Goal: Task Accomplishment & Management: Manage account settings

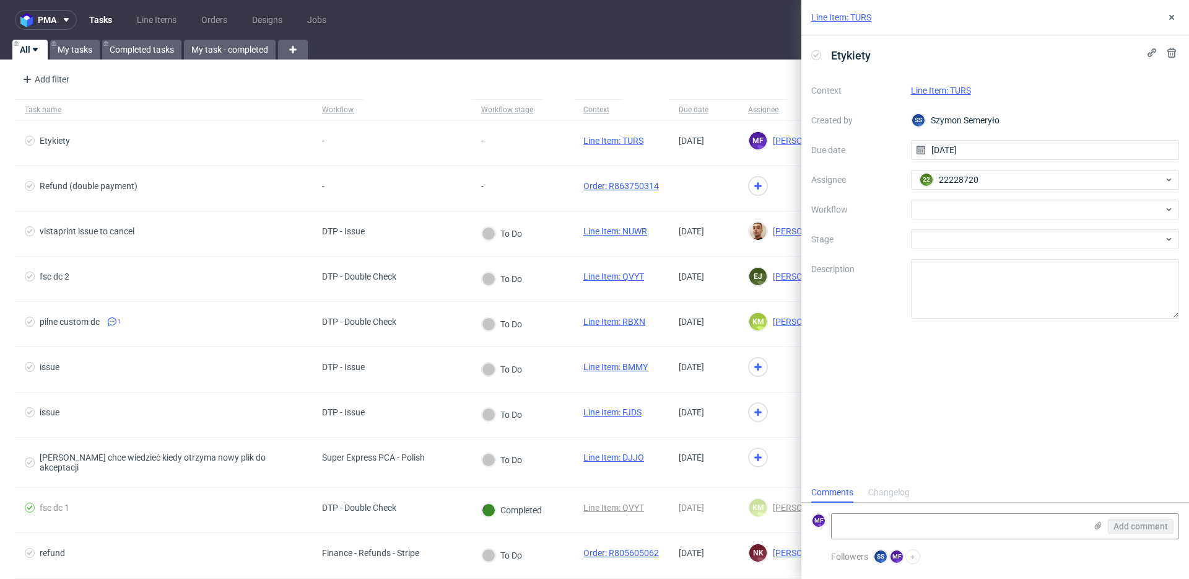
scroll to position [10, 0]
click at [947, 87] on link "Line Item: TURS" at bounding box center [941, 90] width 60 height 10
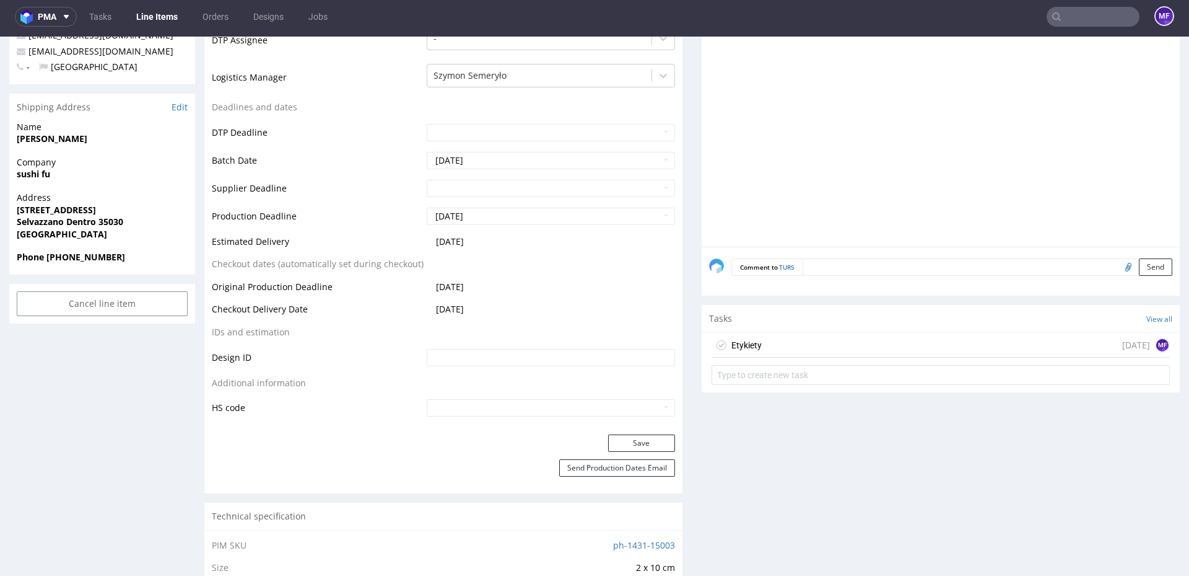
scroll to position [404, 0]
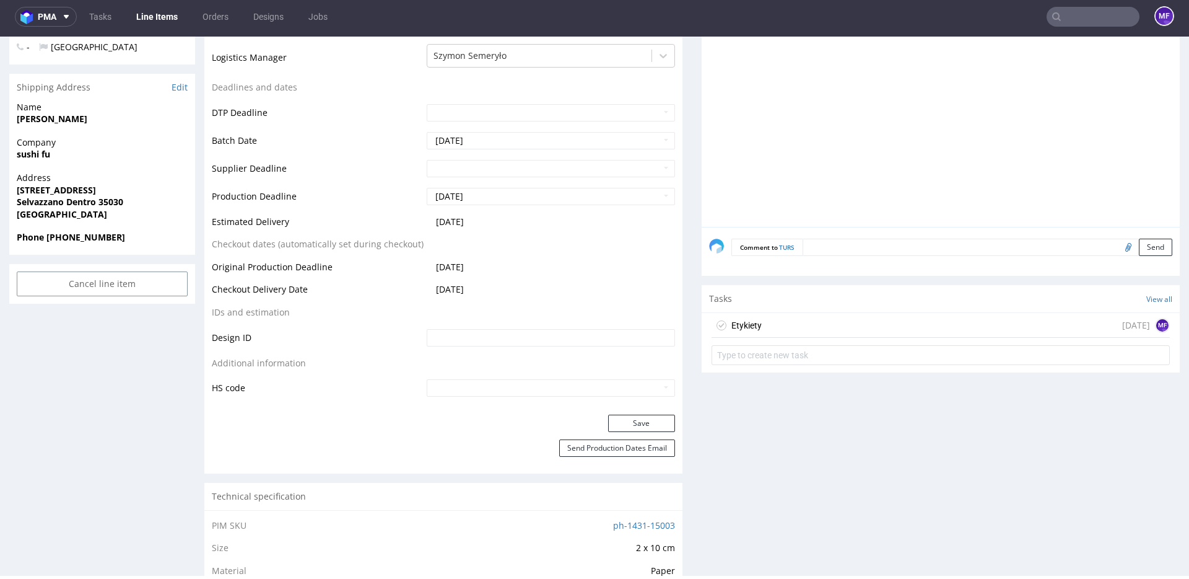
click at [766, 316] on div "Etykiety in 1 day MF" at bounding box center [941, 325] width 458 height 25
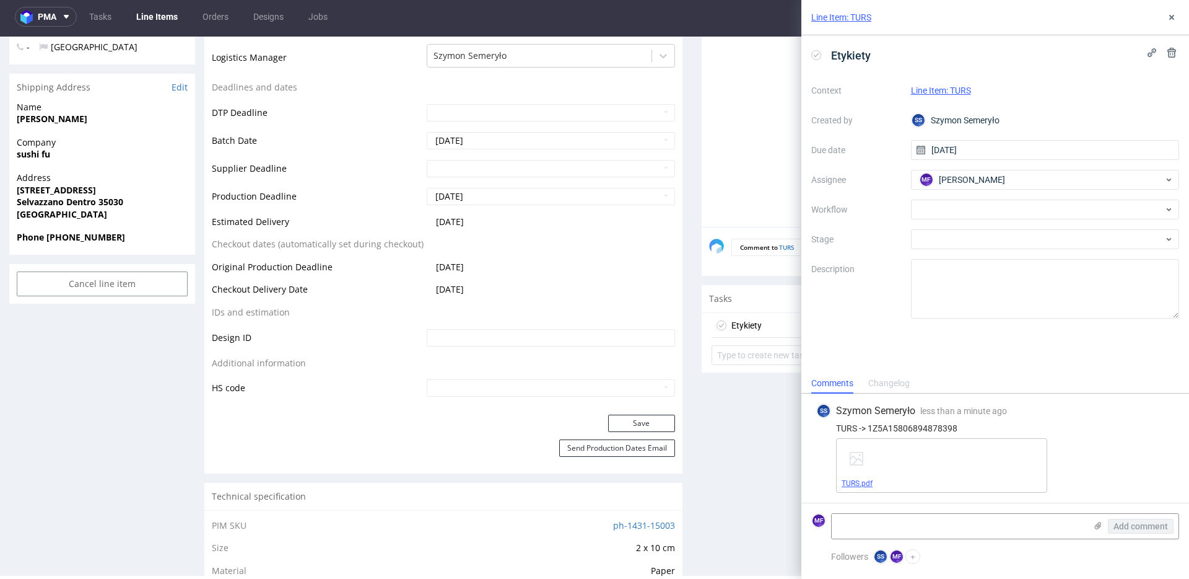
click at [856, 481] on link "TURS.pdf" at bounding box center [857, 483] width 31 height 9
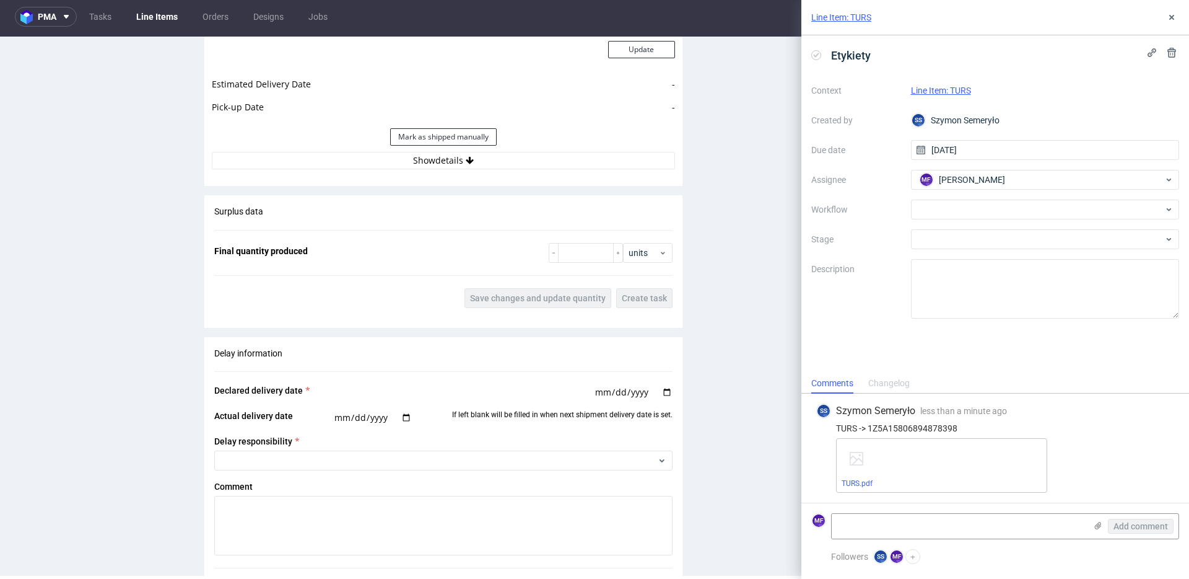
scroll to position [1176, 0]
click at [449, 164] on button "Show details" at bounding box center [443, 159] width 463 height 17
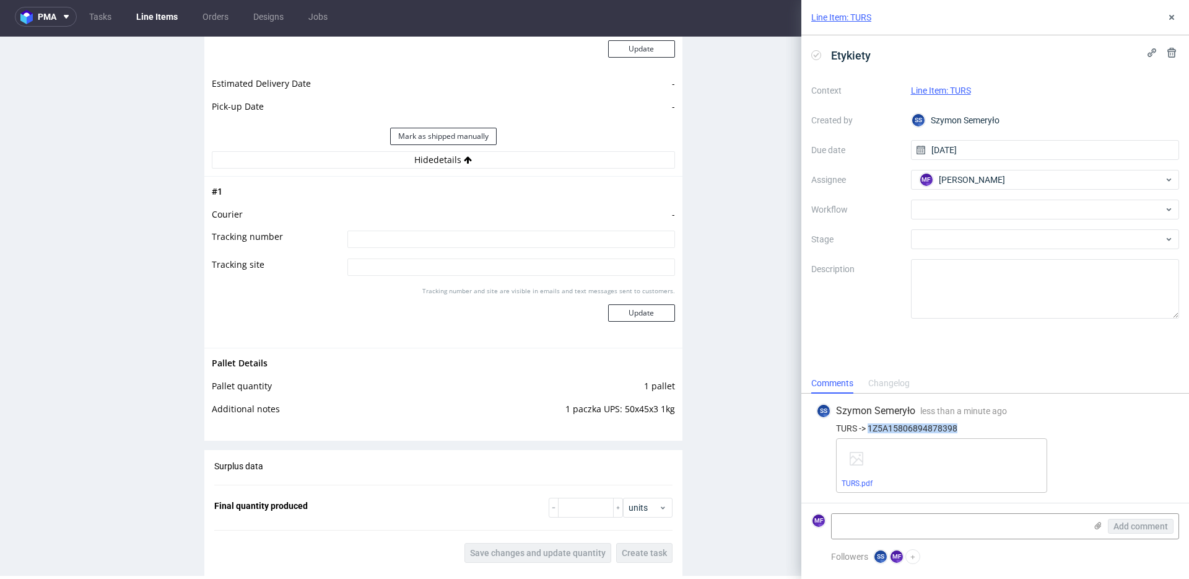
drag, startPoint x: 960, startPoint y: 429, endPoint x: 869, endPoint y: 431, distance: 90.5
click at [869, 431] on div "TURS -> 1Z5A15806894878398" at bounding box center [995, 428] width 358 height 10
copy div "1Z5A15806894878398"
drag, startPoint x: 368, startPoint y: 229, endPoint x: 362, endPoint y: 234, distance: 7.5
click at [368, 230] on td at bounding box center [509, 243] width 331 height 28
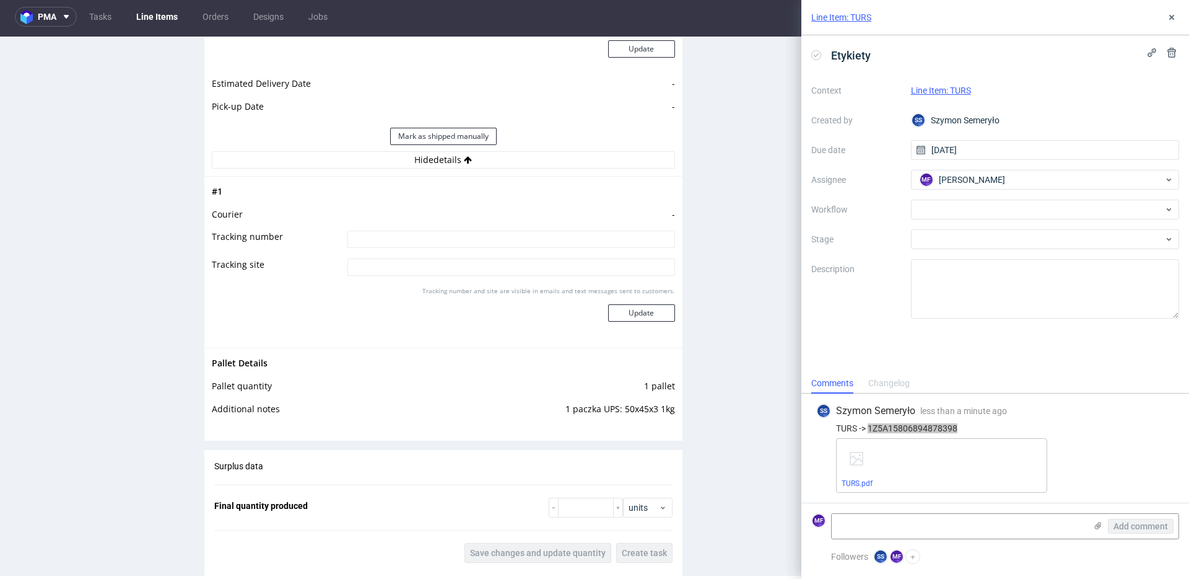
click at [362, 234] on input at bounding box center [512, 238] width 328 height 17
paste input "1Z5A15806894878398"
type input "1Z5A15806894878398"
click at [387, 207] on td "-" at bounding box center [509, 218] width 331 height 23
click at [637, 309] on button "Update" at bounding box center [641, 312] width 67 height 17
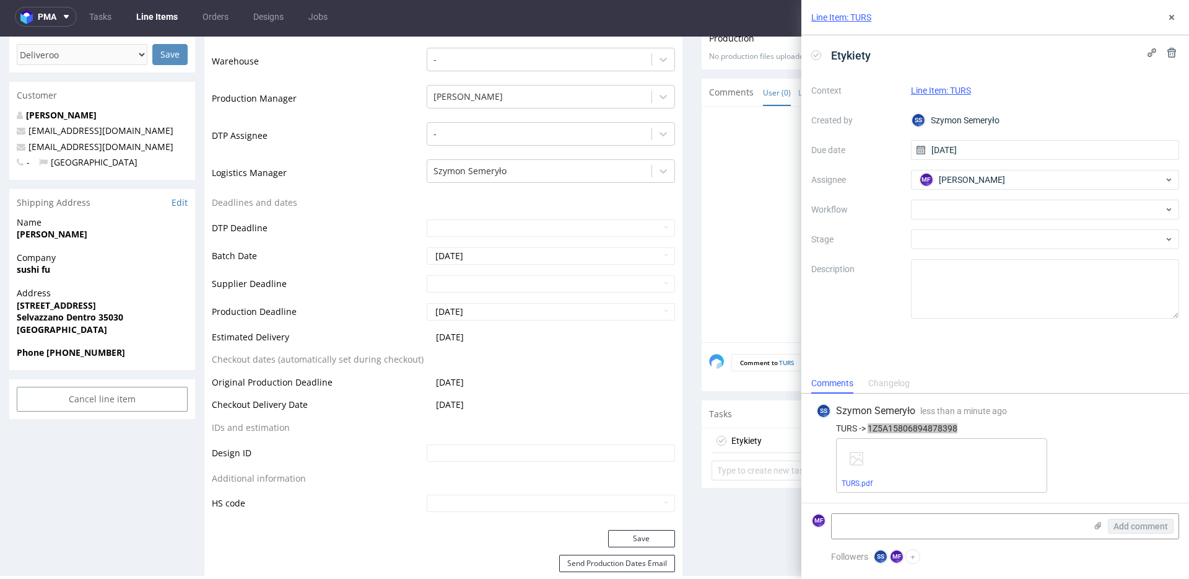
scroll to position [0, 0]
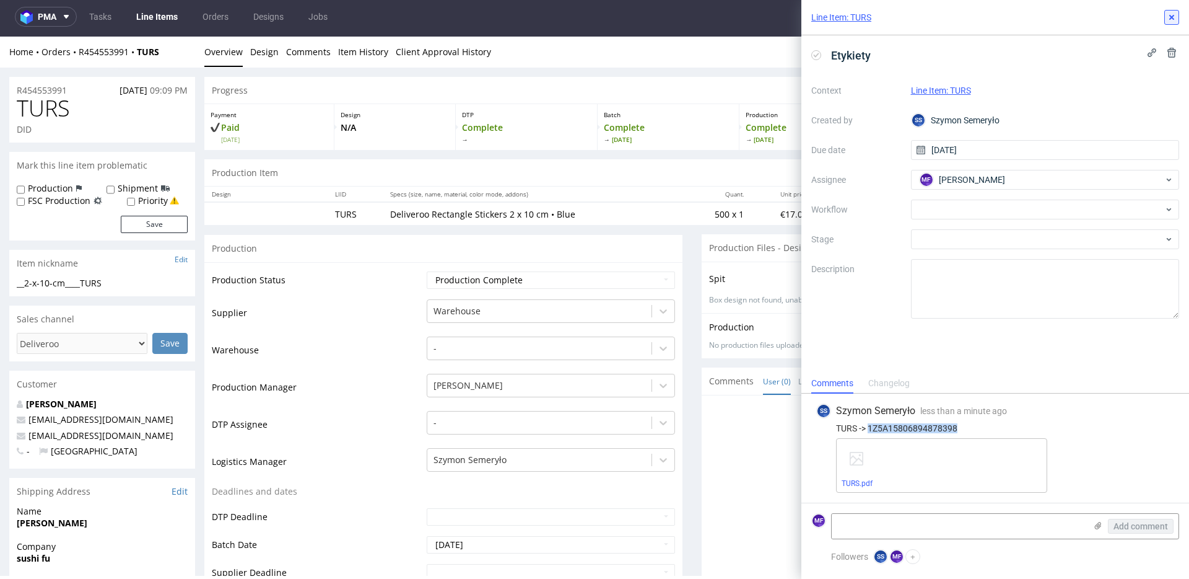
click at [1175, 22] on icon at bounding box center [1172, 17] width 10 height 10
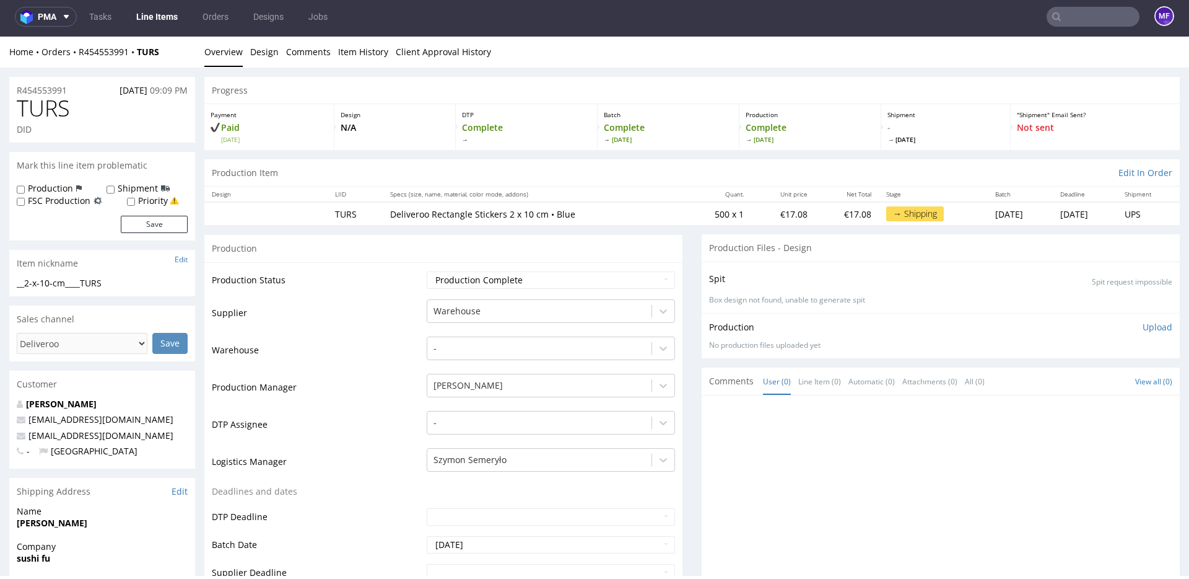
click at [883, 238] on div "Production Files - Design" at bounding box center [941, 247] width 478 height 27
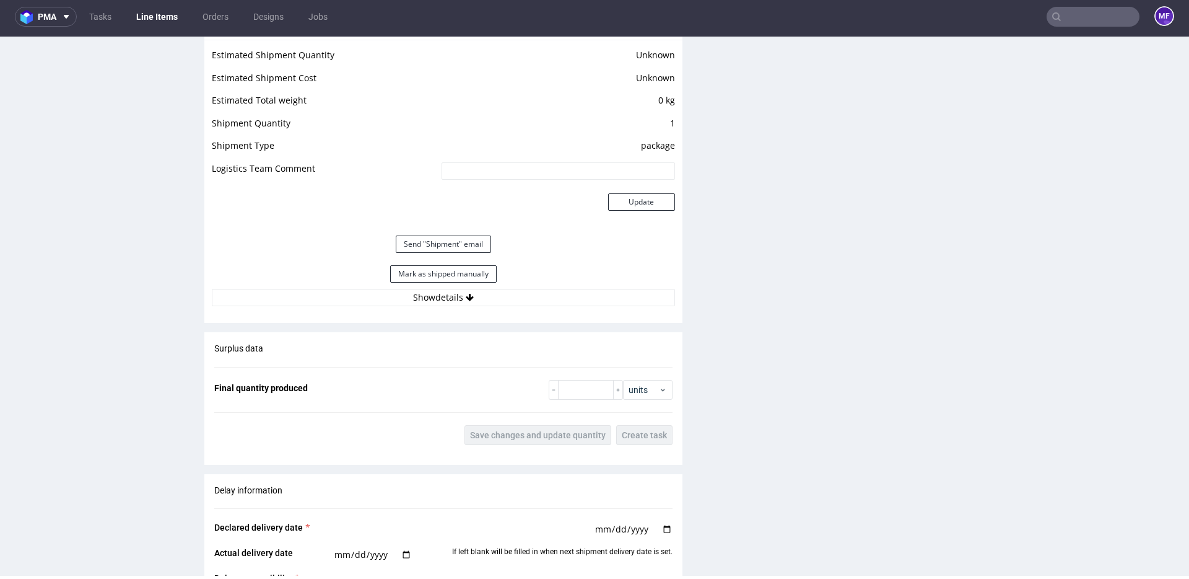
scroll to position [1021, 0]
click at [439, 271] on button "Mark as shipped manually" at bounding box center [443, 275] width 107 height 17
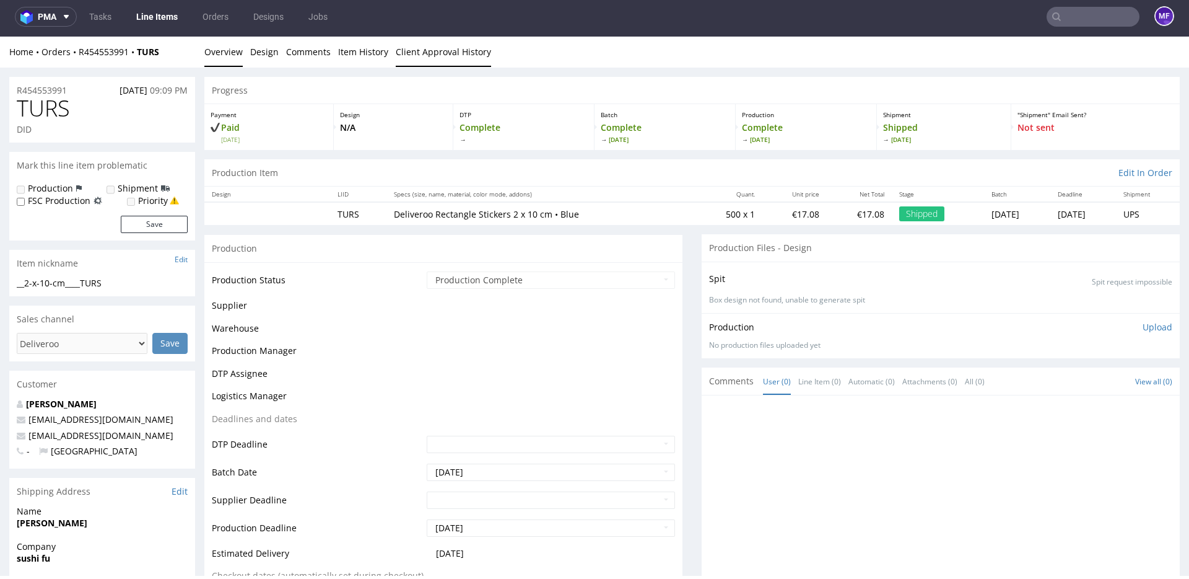
scroll to position [0, 0]
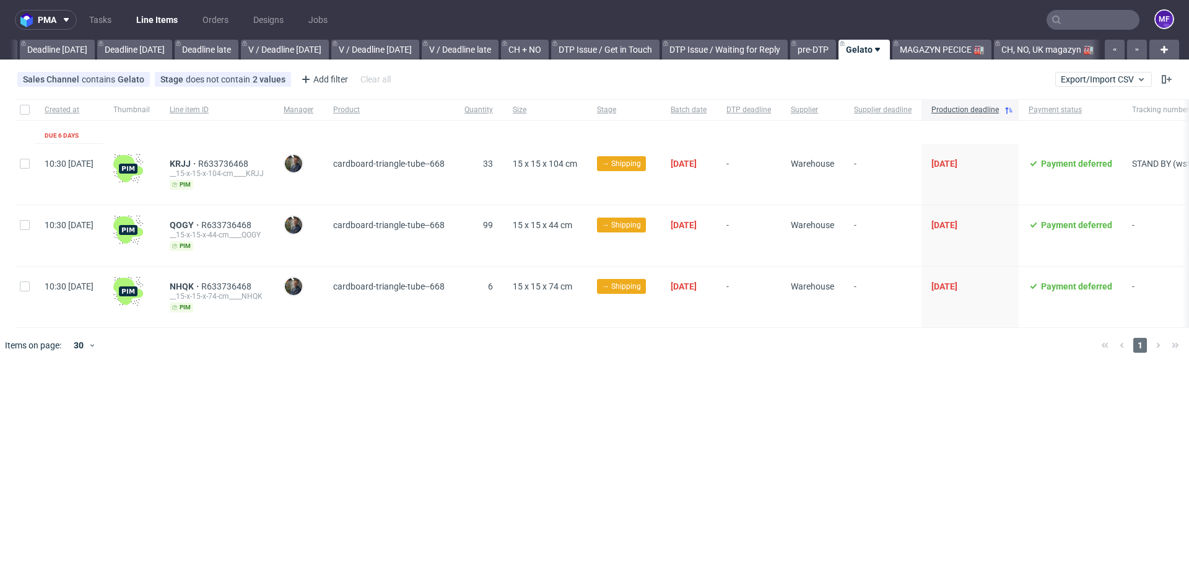
click at [1109, 25] on input "text" at bounding box center [1093, 20] width 93 height 20
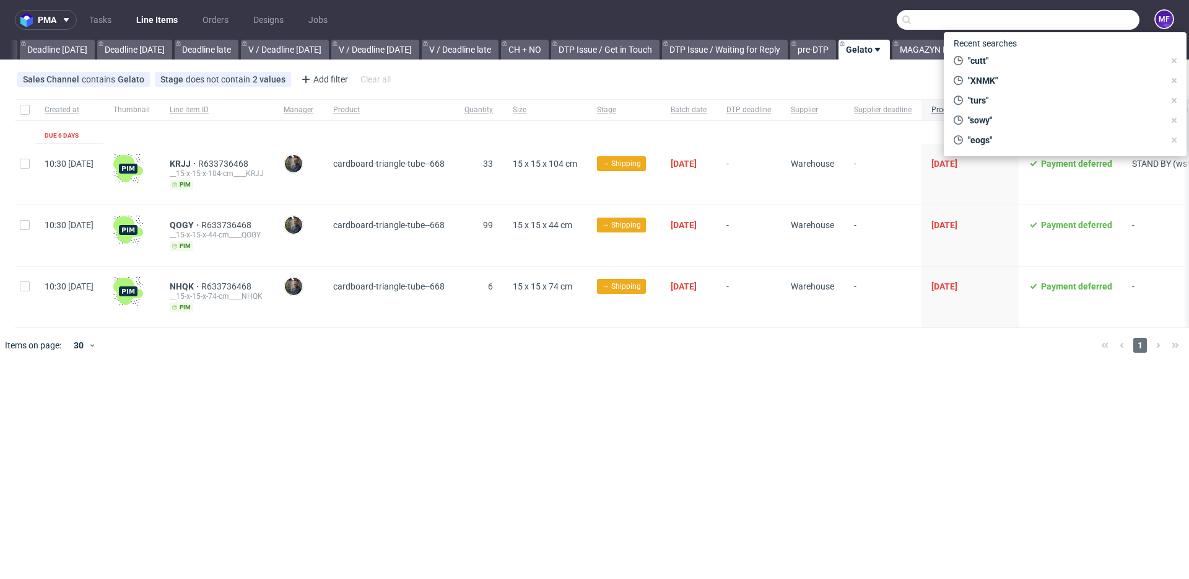
scroll to position [0, 1324]
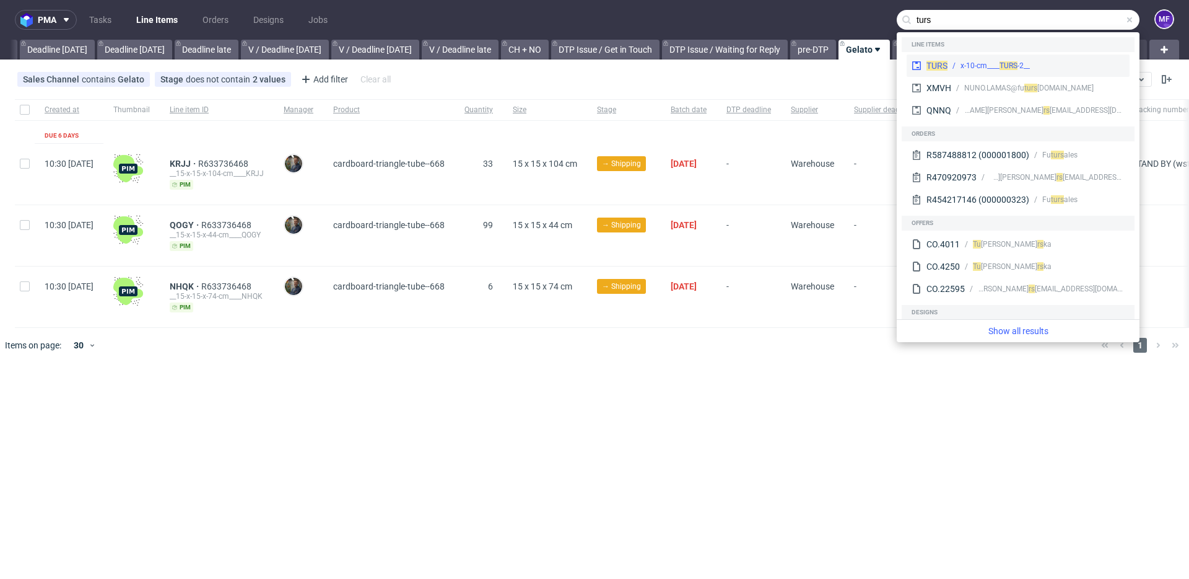
type input "turs"
click at [997, 63] on div "__2-x-10-cm____ TURS" at bounding box center [995, 65] width 69 height 11
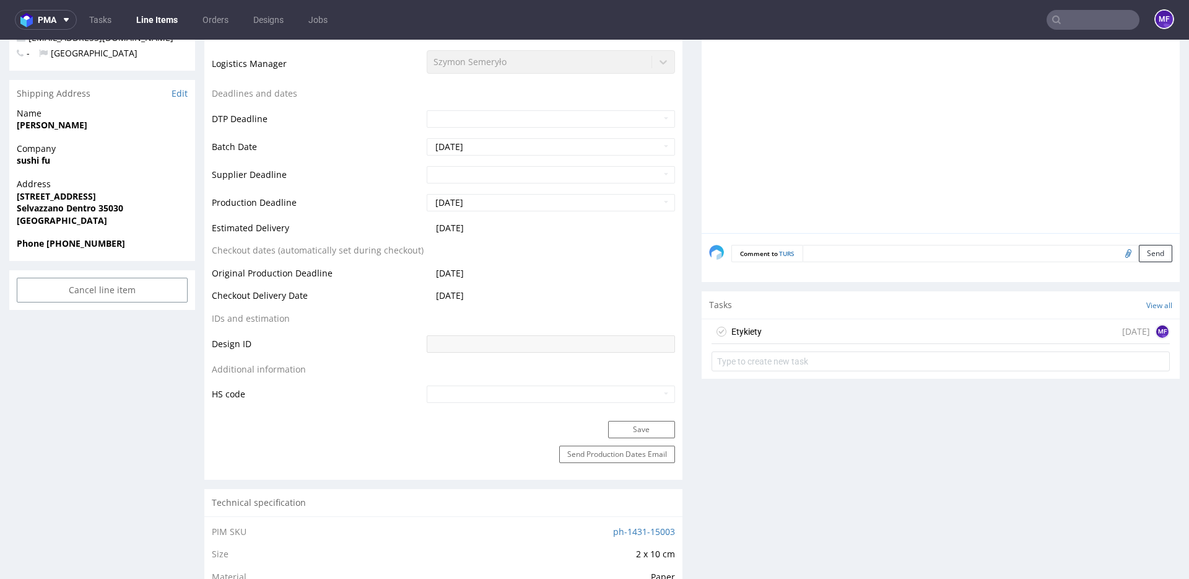
scroll to position [536, 0]
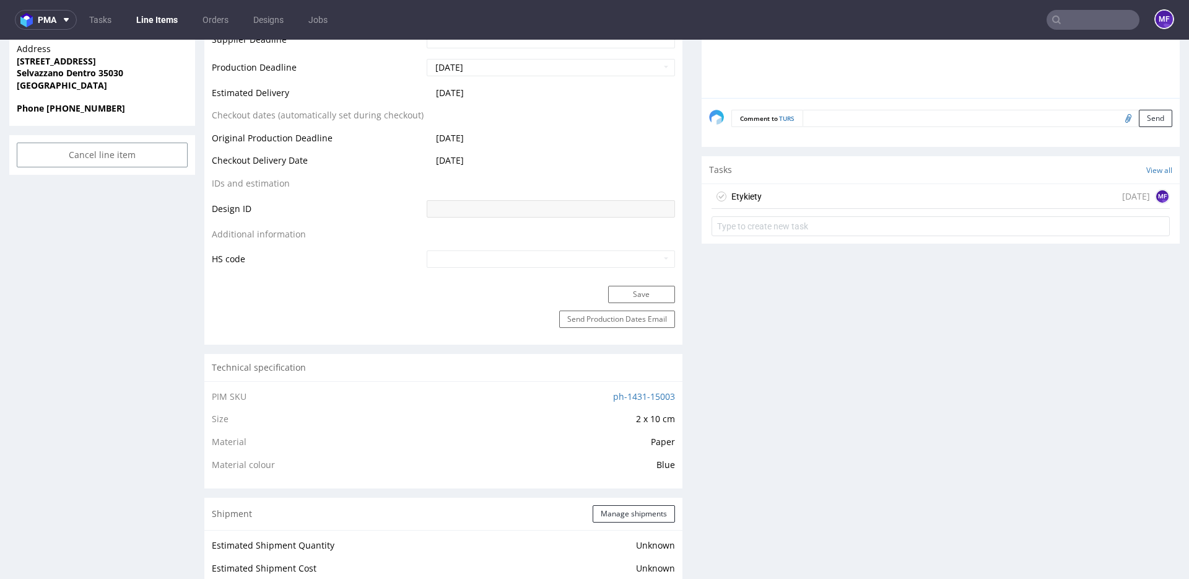
click at [844, 202] on div "Etykiety [DATE] MF" at bounding box center [941, 196] width 458 height 25
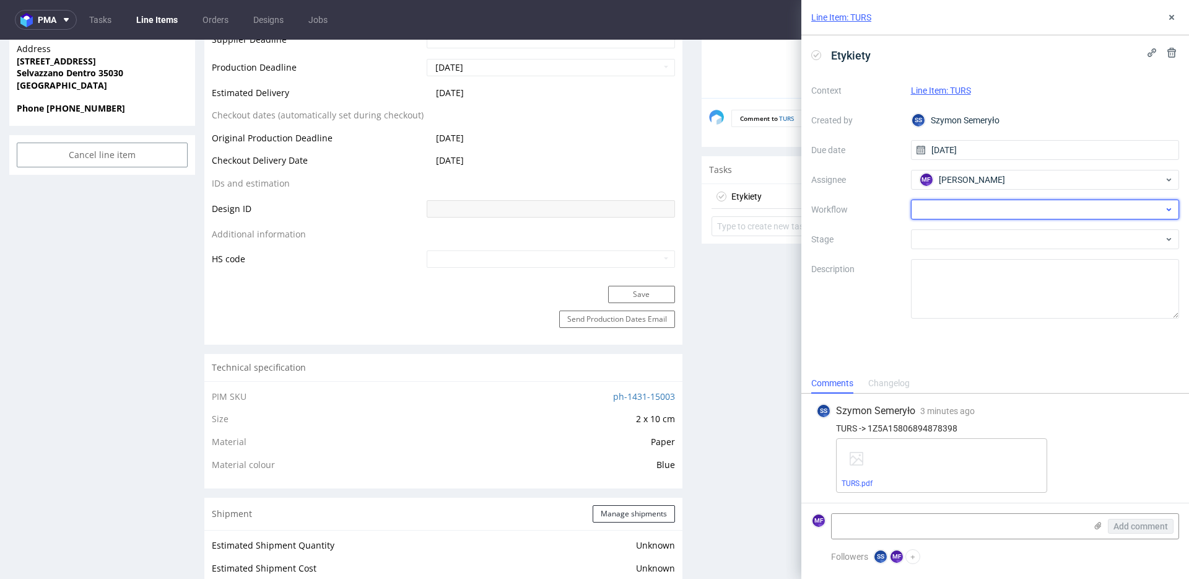
click at [1002, 209] on div at bounding box center [1045, 209] width 269 height 20
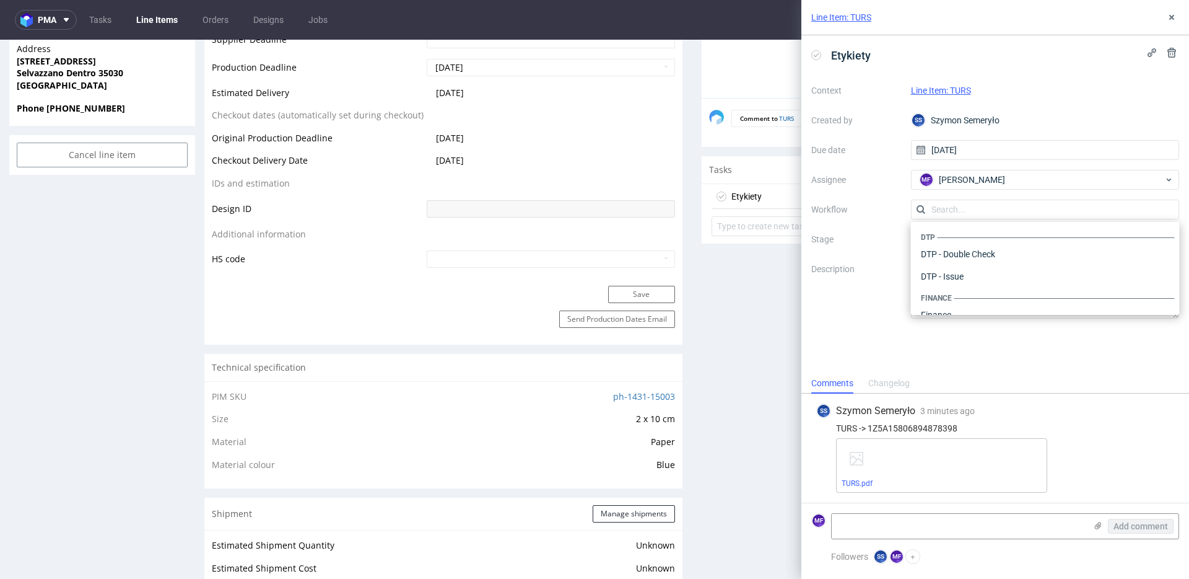
scroll to position [762, 0]
click at [983, 296] on div "Warehouse - Shipping" at bounding box center [1045, 298] width 259 height 22
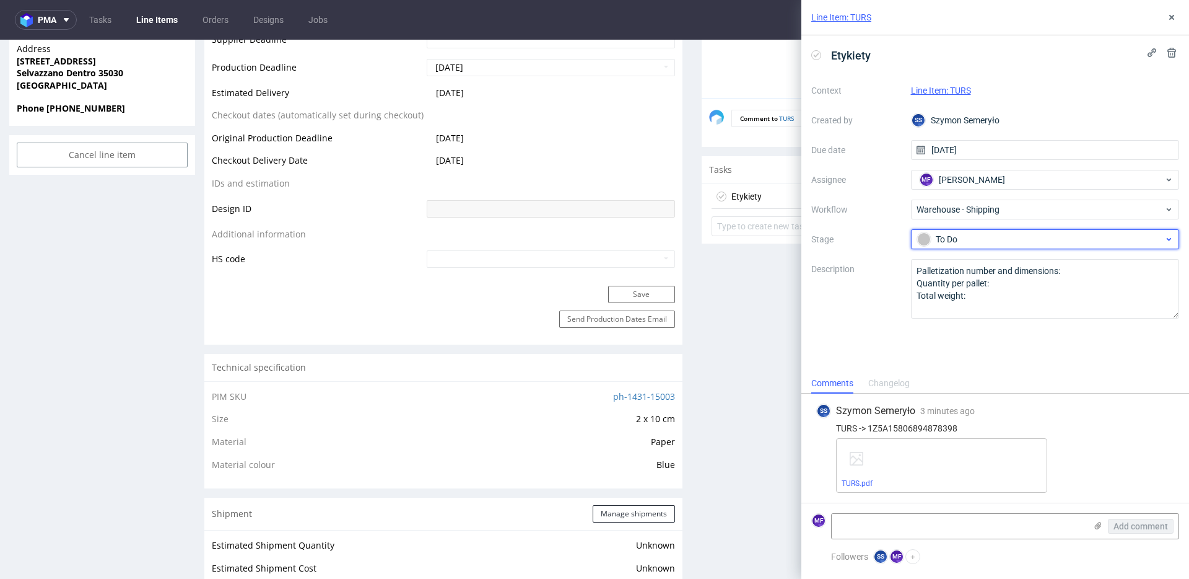
click at [970, 244] on div "To Do" at bounding box center [1040, 239] width 247 height 14
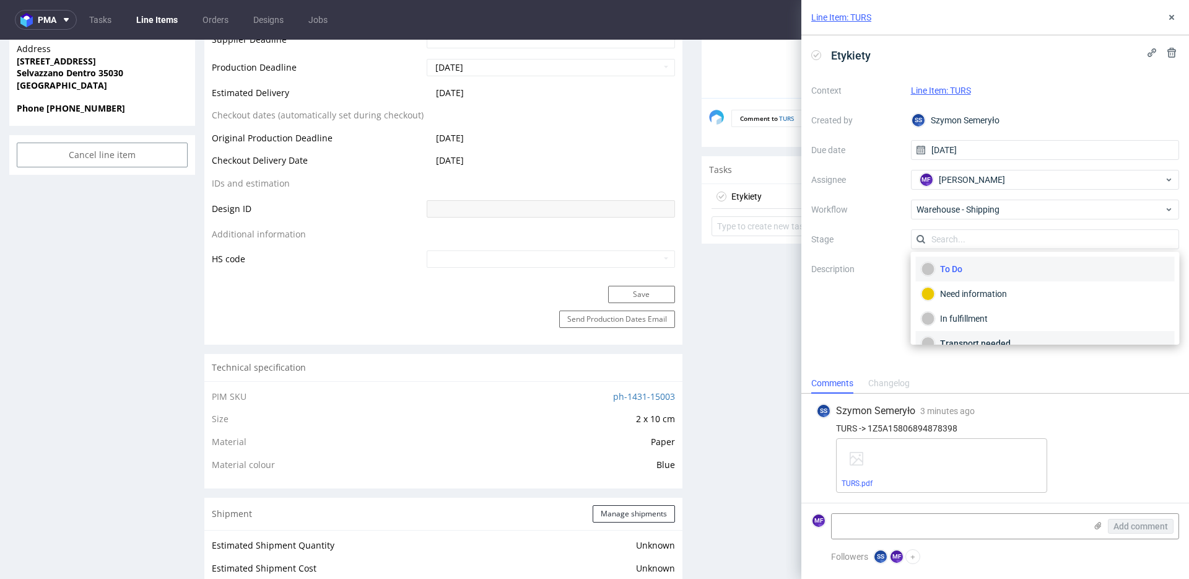
scroll to position [66, 0]
click at [973, 326] on div "Completed" at bounding box center [1046, 327] width 248 height 14
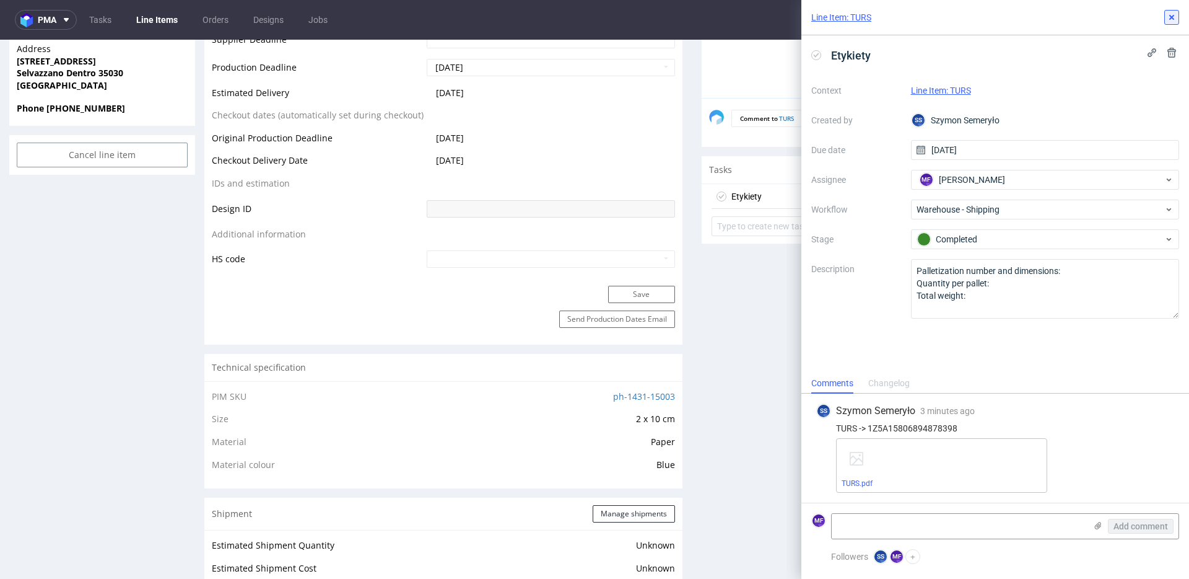
click at [1173, 20] on icon at bounding box center [1172, 17] width 10 height 10
